Goal: Transaction & Acquisition: Purchase product/service

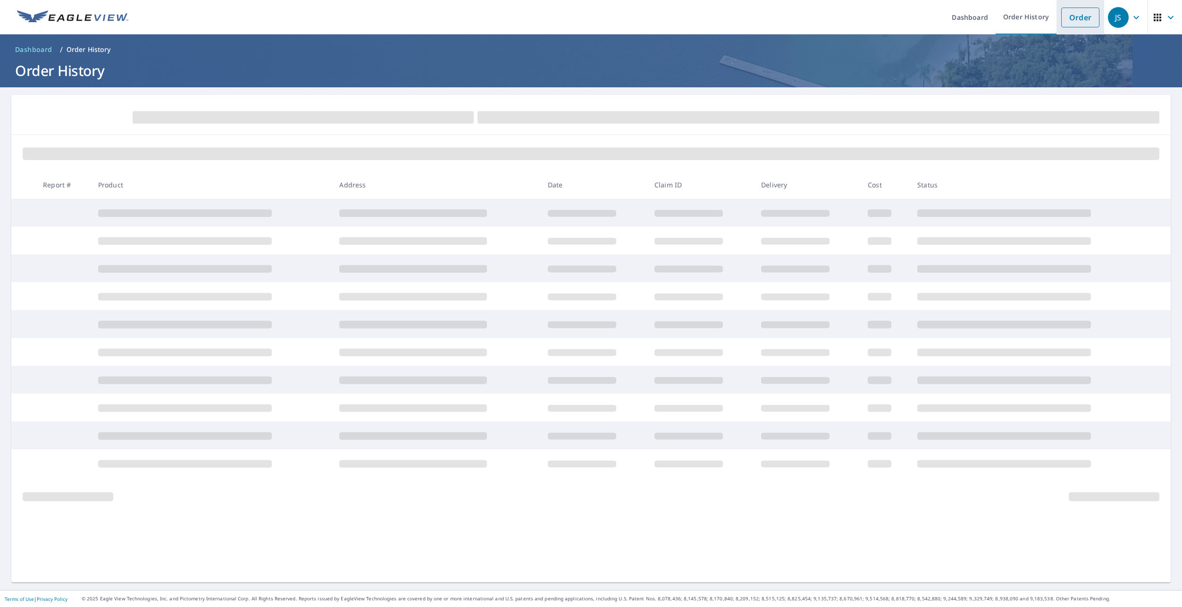
click at [1076, 17] on link "Order" at bounding box center [1080, 18] width 38 height 20
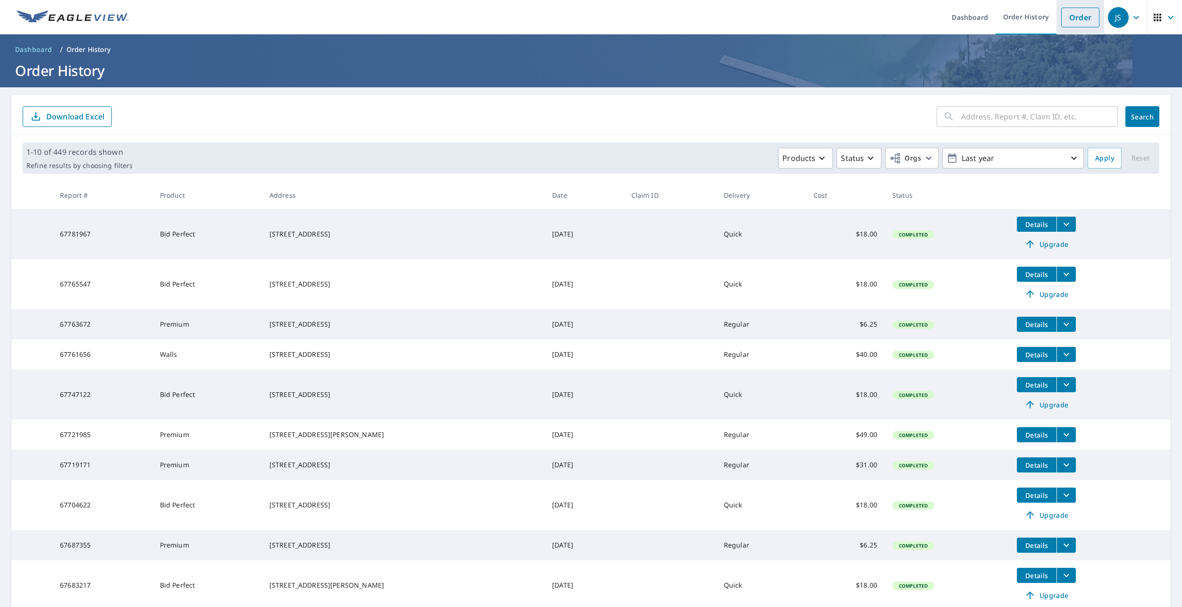
click at [1070, 11] on link "Order" at bounding box center [1080, 18] width 38 height 20
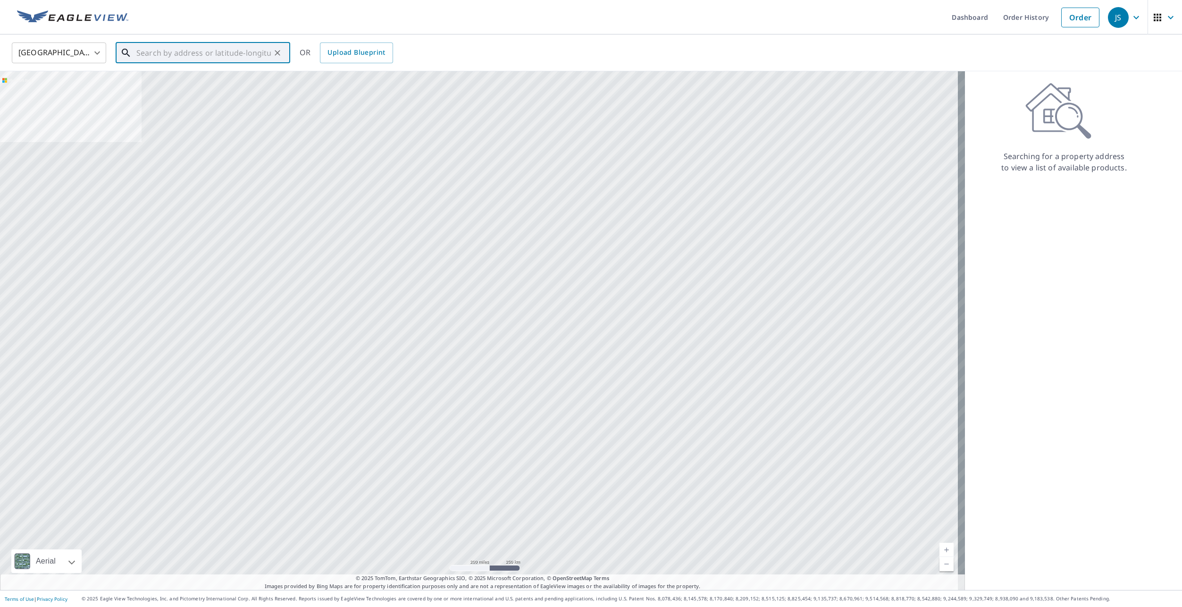
click at [168, 58] on input "text" at bounding box center [203, 53] width 134 height 26
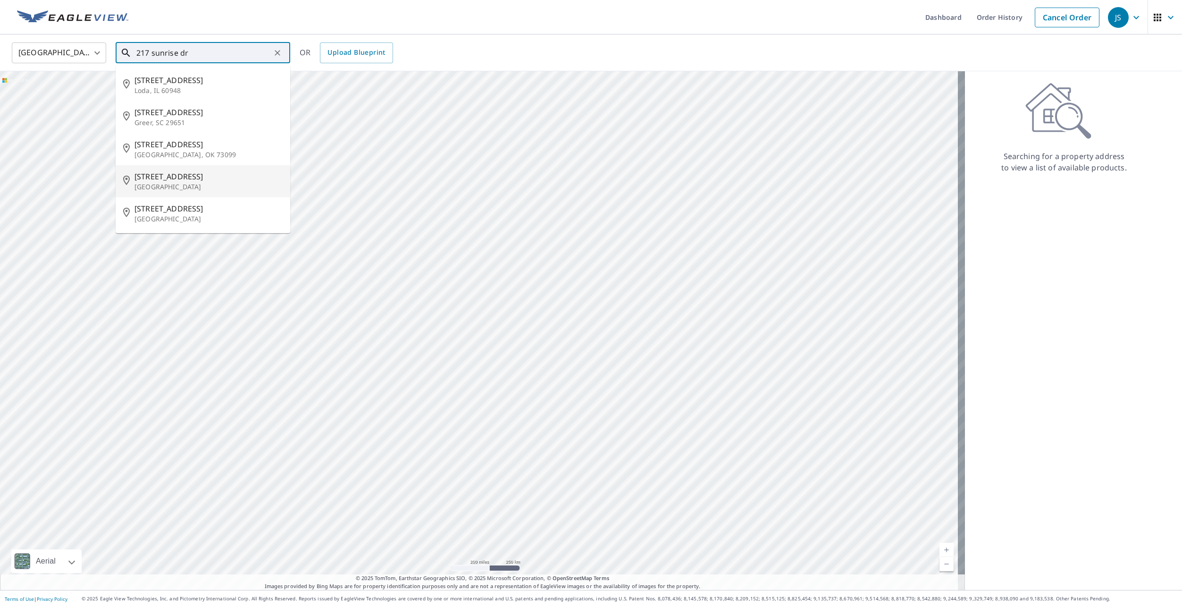
click at [170, 180] on span "217 Sunrise Dr" at bounding box center [208, 176] width 148 height 11
type input "217 Sunrise Dr Holland, MI 49423"
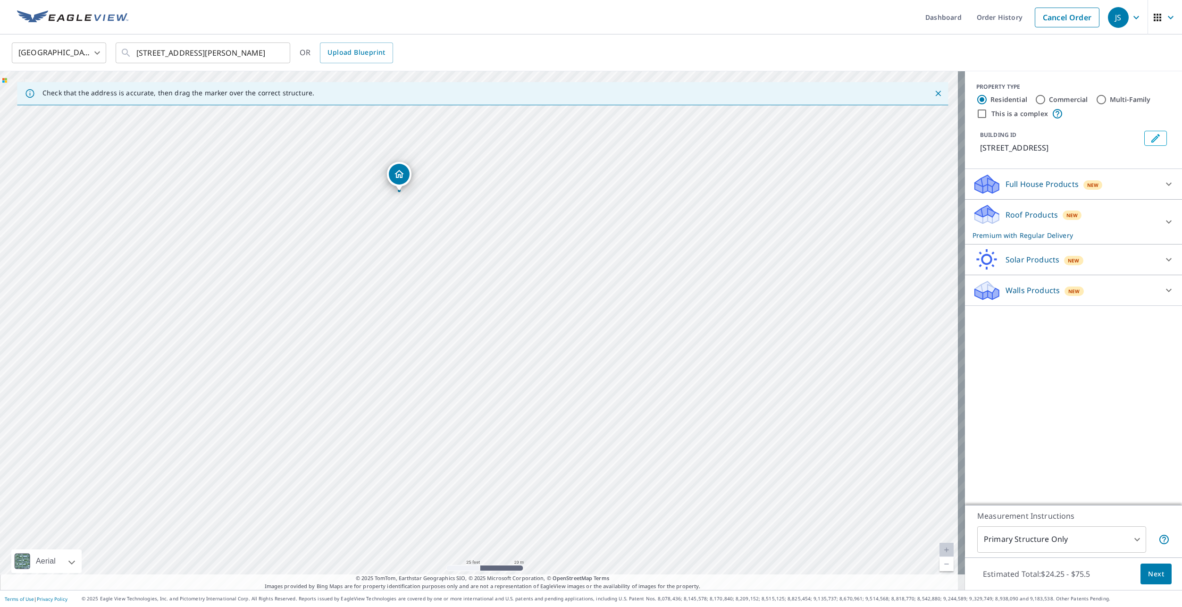
drag, startPoint x: 301, startPoint y: 215, endPoint x: 548, endPoint y: 286, distance: 257.5
click at [548, 286] on div "217 Sunrise Dr Holland, MI 49423" at bounding box center [482, 330] width 965 height 519
click at [983, 217] on icon at bounding box center [985, 219] width 5 height 8
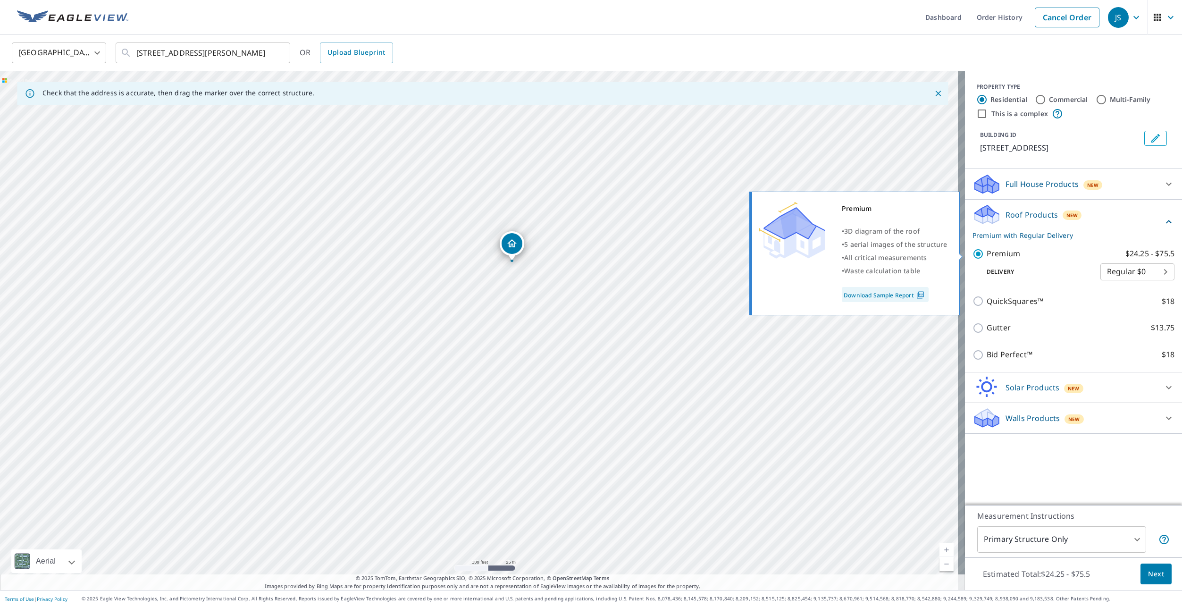
click at [973, 250] on input "Premium $24.25 - $75.5" at bounding box center [980, 253] width 14 height 11
checkbox input "false"
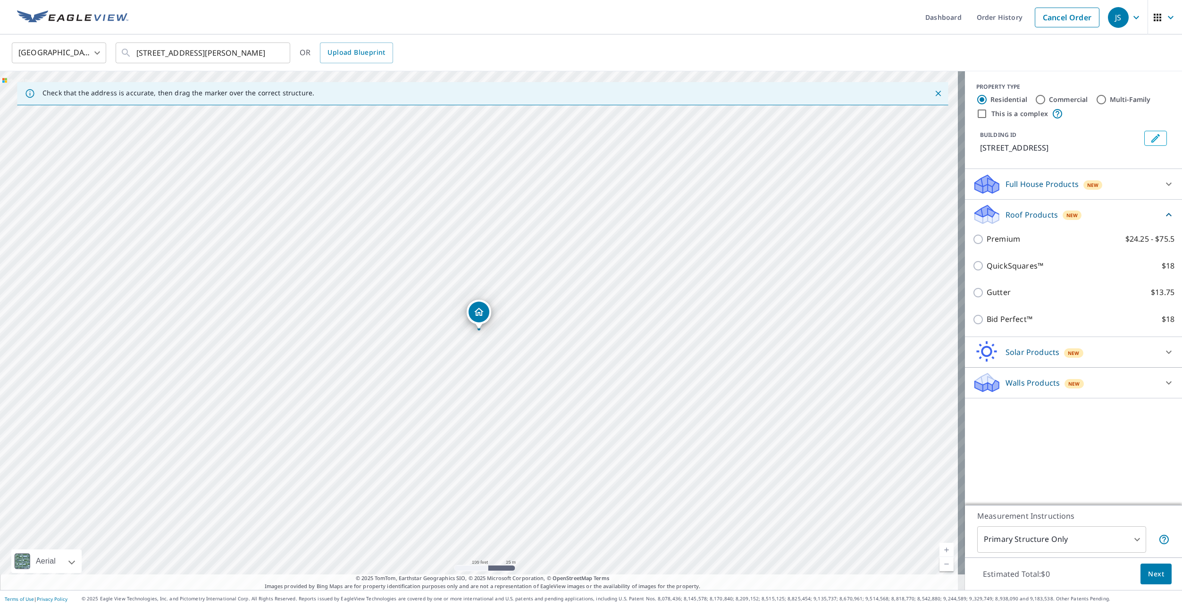
click at [1021, 384] on p "Walls Products" at bounding box center [1033, 382] width 54 height 11
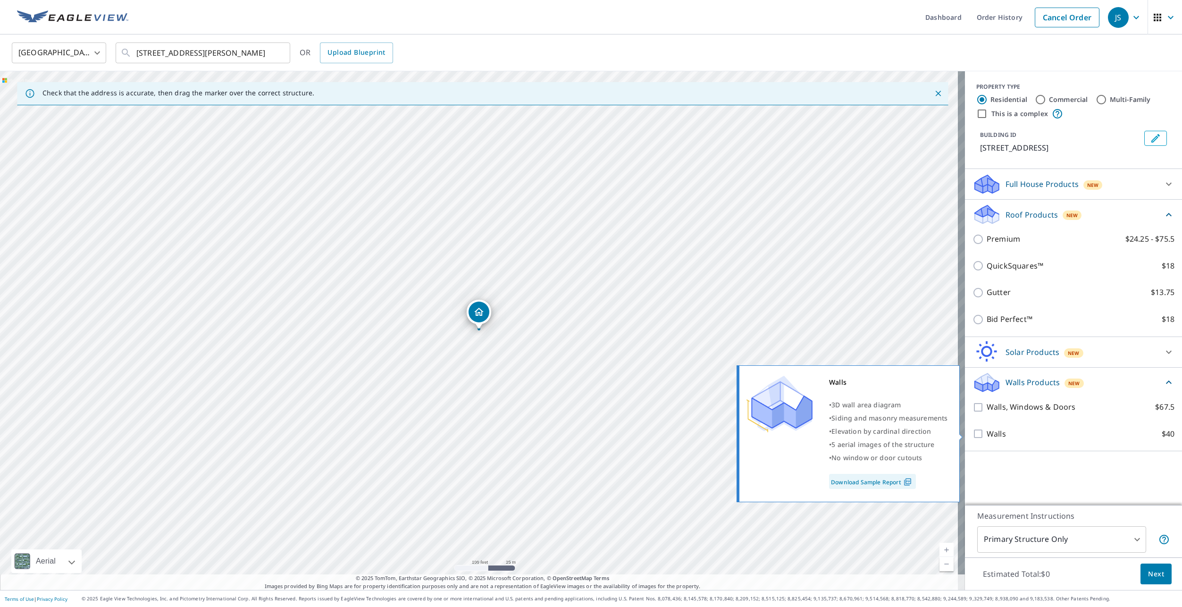
click at [973, 430] on input "Walls $40" at bounding box center [980, 433] width 14 height 11
checkbox input "true"
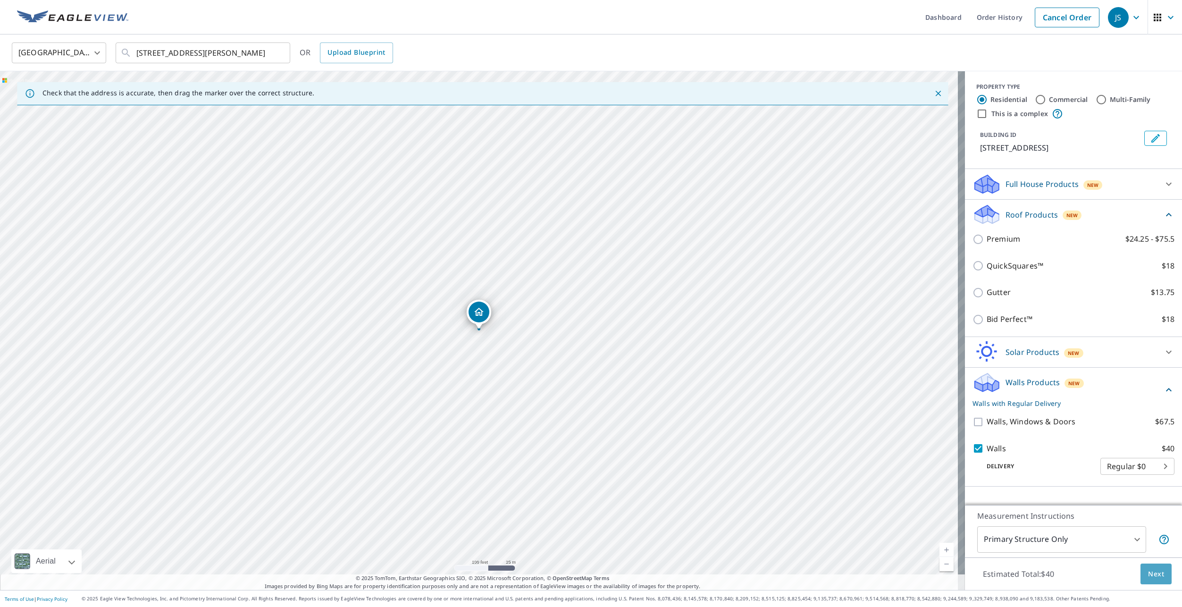
click at [1156, 571] on span "Next" at bounding box center [1156, 574] width 16 height 12
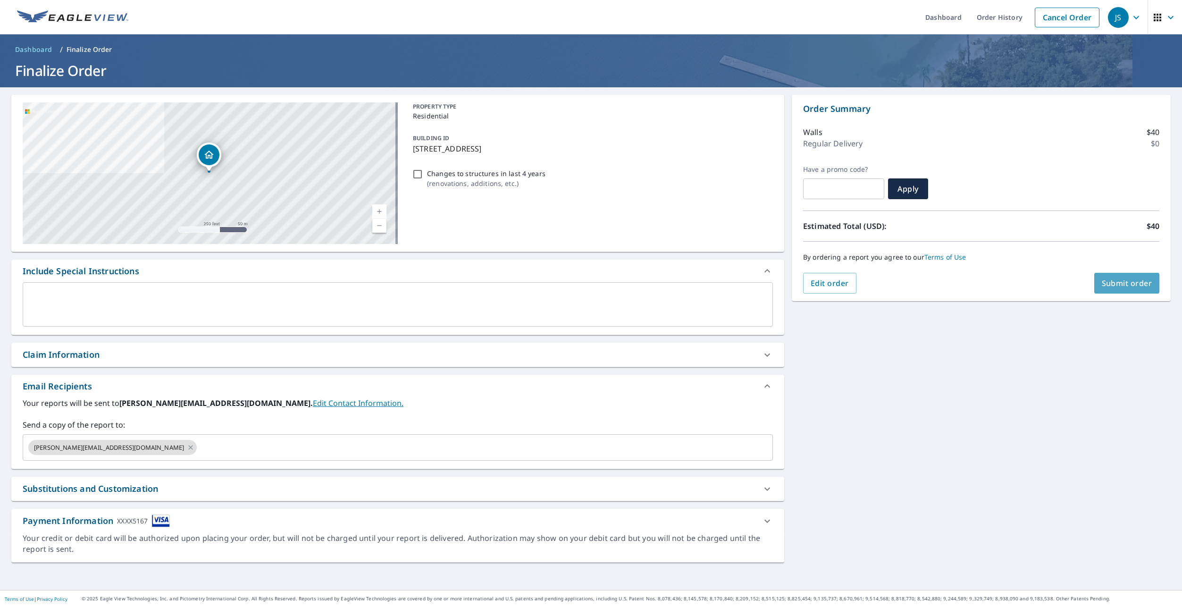
click at [1117, 279] on span "Submit order" at bounding box center [1127, 283] width 50 height 10
